Goal: Information Seeking & Learning: Learn about a topic

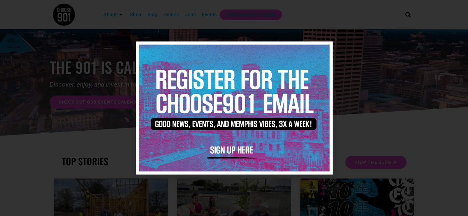
click at [324, 50] on icon "Close" at bounding box center [324, 50] width 5 height 5
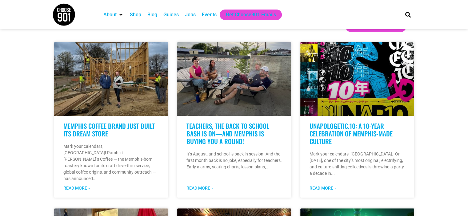
scroll to position [136, 0]
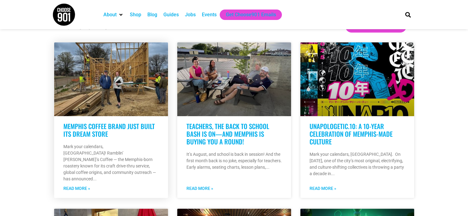
click at [85, 126] on link "Memphis Coffee Brand Just Built Its Dream Store" at bounding box center [108, 129] width 91 height 17
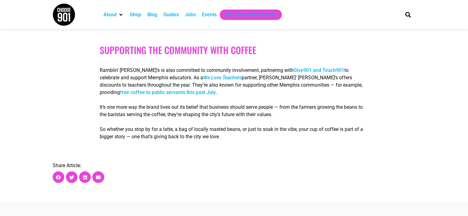
scroll to position [996, 0]
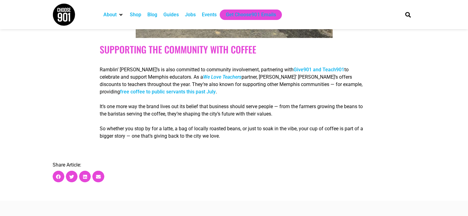
click at [151, 16] on div "Blog" at bounding box center [152, 14] width 10 height 7
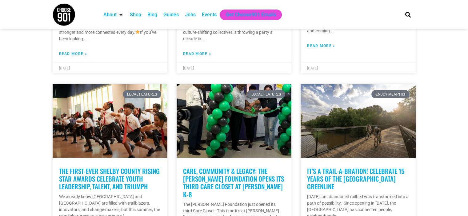
scroll to position [1330, 0]
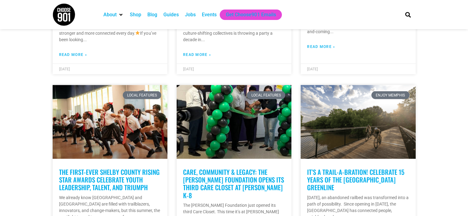
drag, startPoint x: 441, startPoint y: 78, endPoint x: 446, endPoint y: 72, distance: 8.3
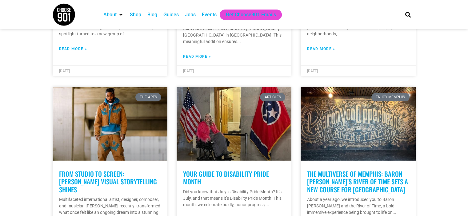
scroll to position [1514, 0]
